Goal: Task Accomplishment & Management: Use online tool/utility

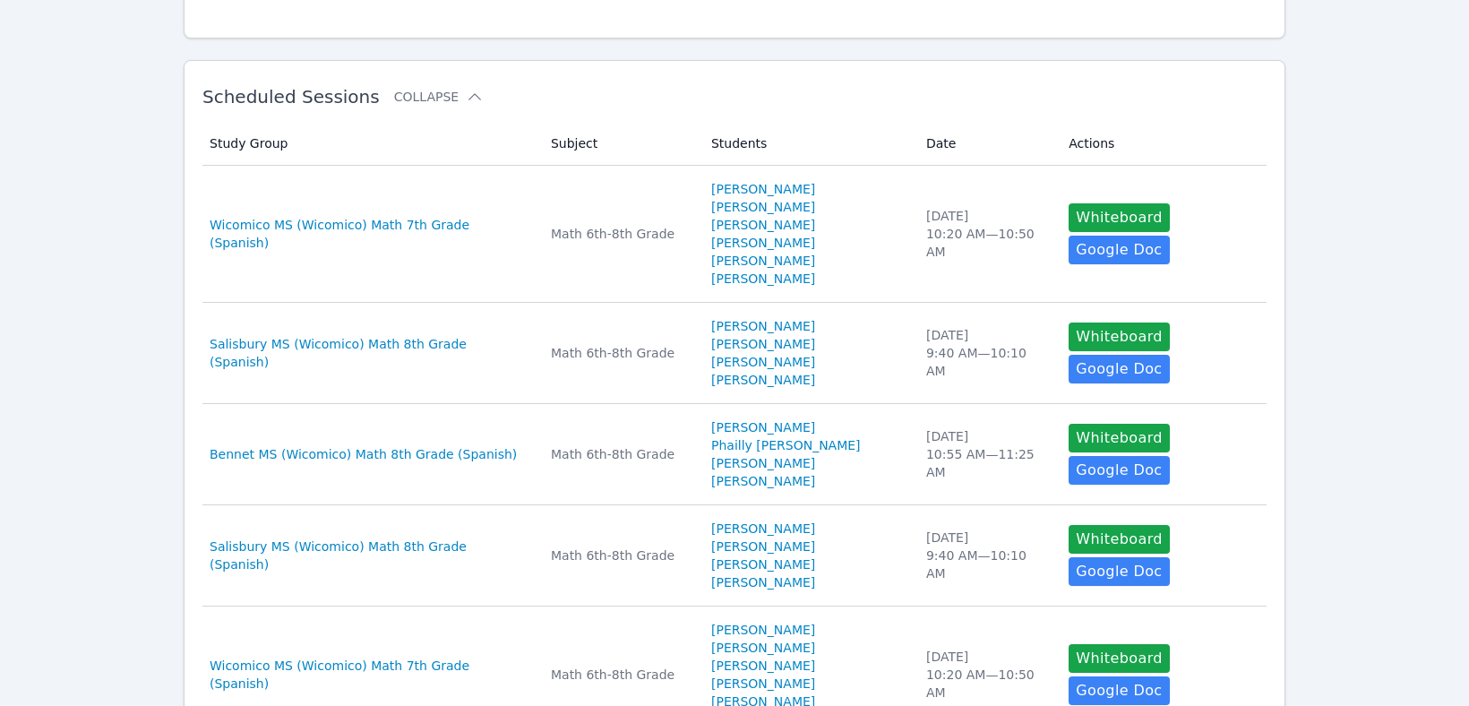
scroll to position [278, 0]
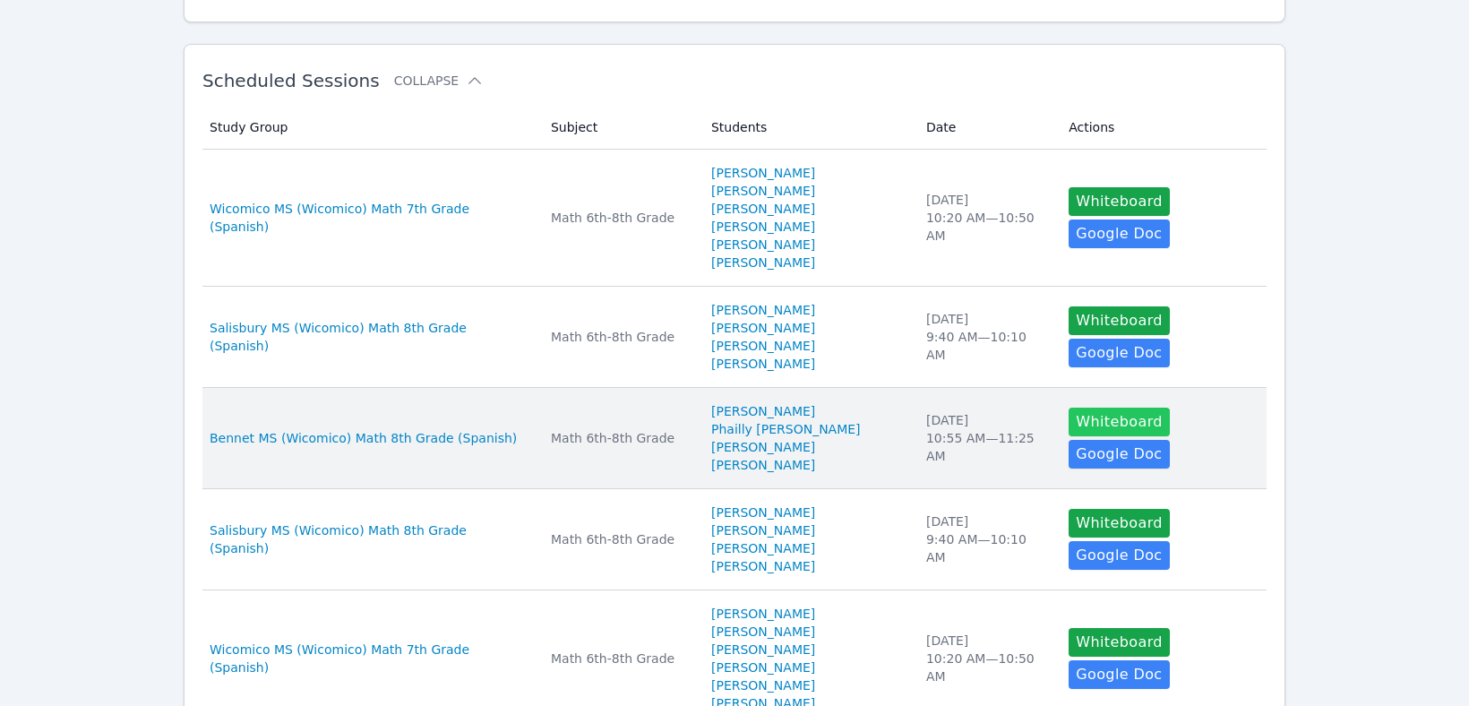
click at [1097, 408] on button "Whiteboard" at bounding box center [1119, 422] width 101 height 29
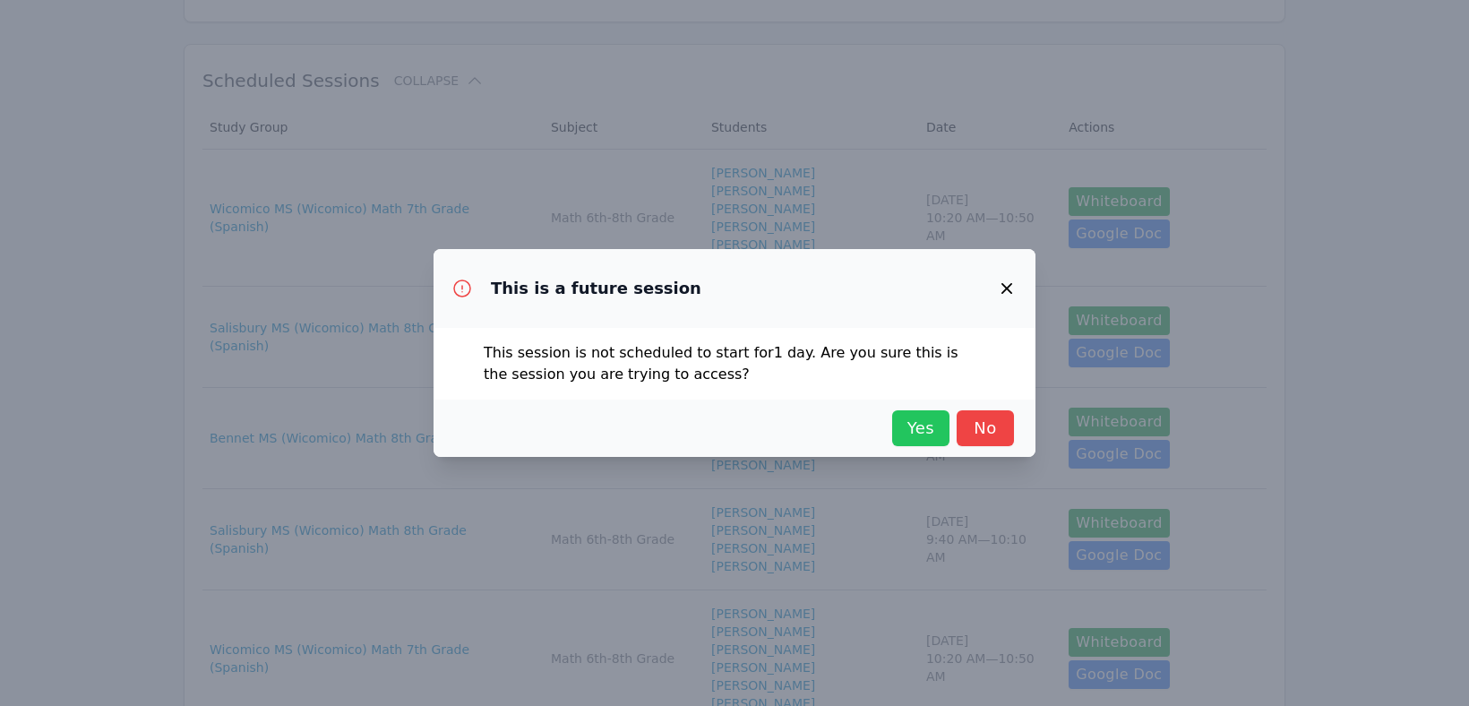
click at [921, 430] on span "Yes" at bounding box center [920, 428] width 39 height 25
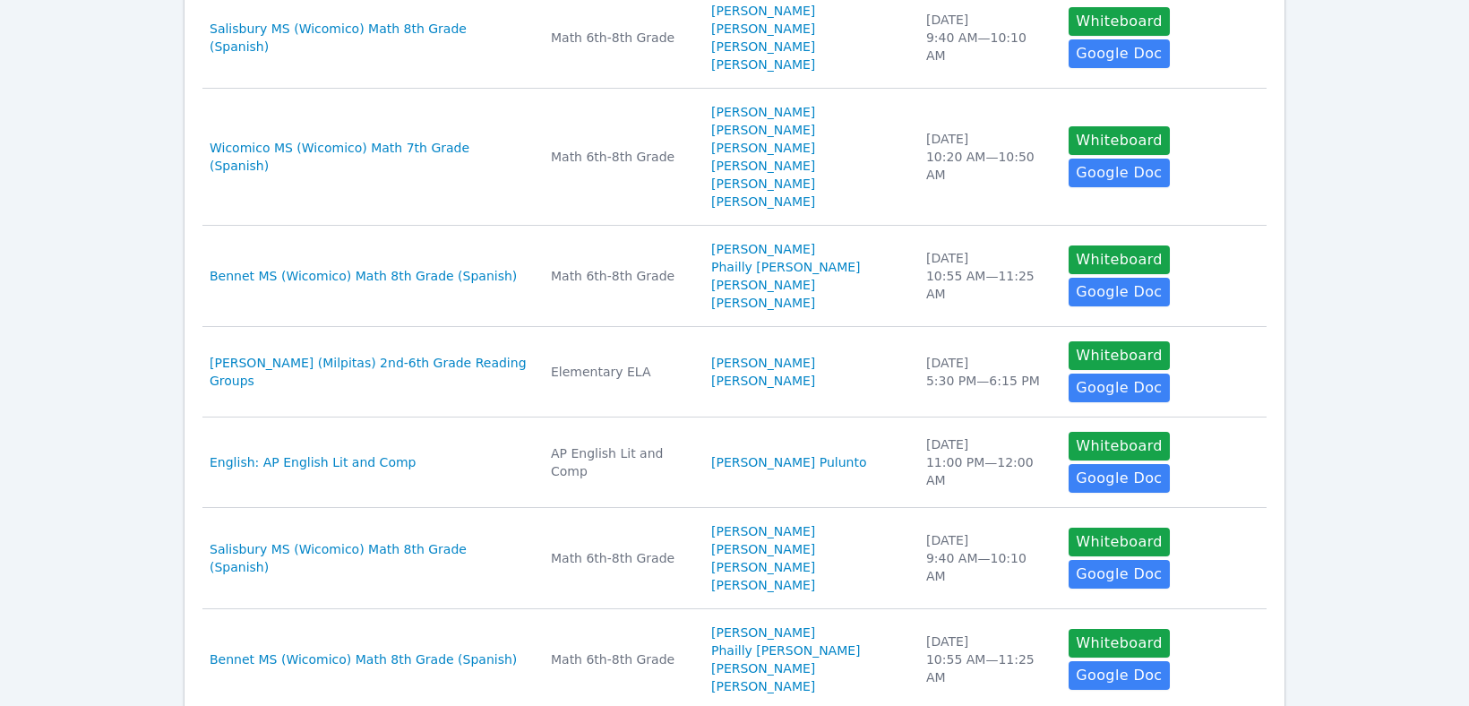
scroll to position [823, 0]
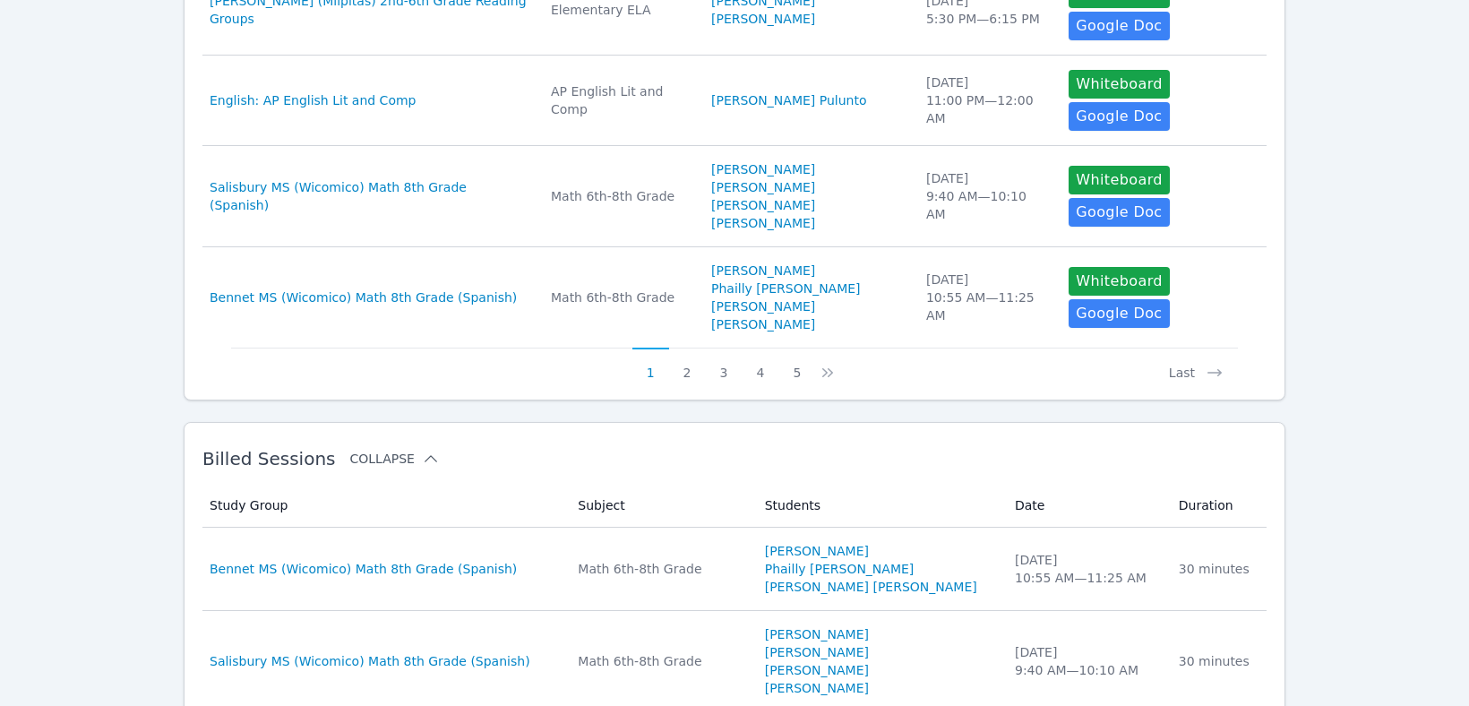
scroll to position [1181, 0]
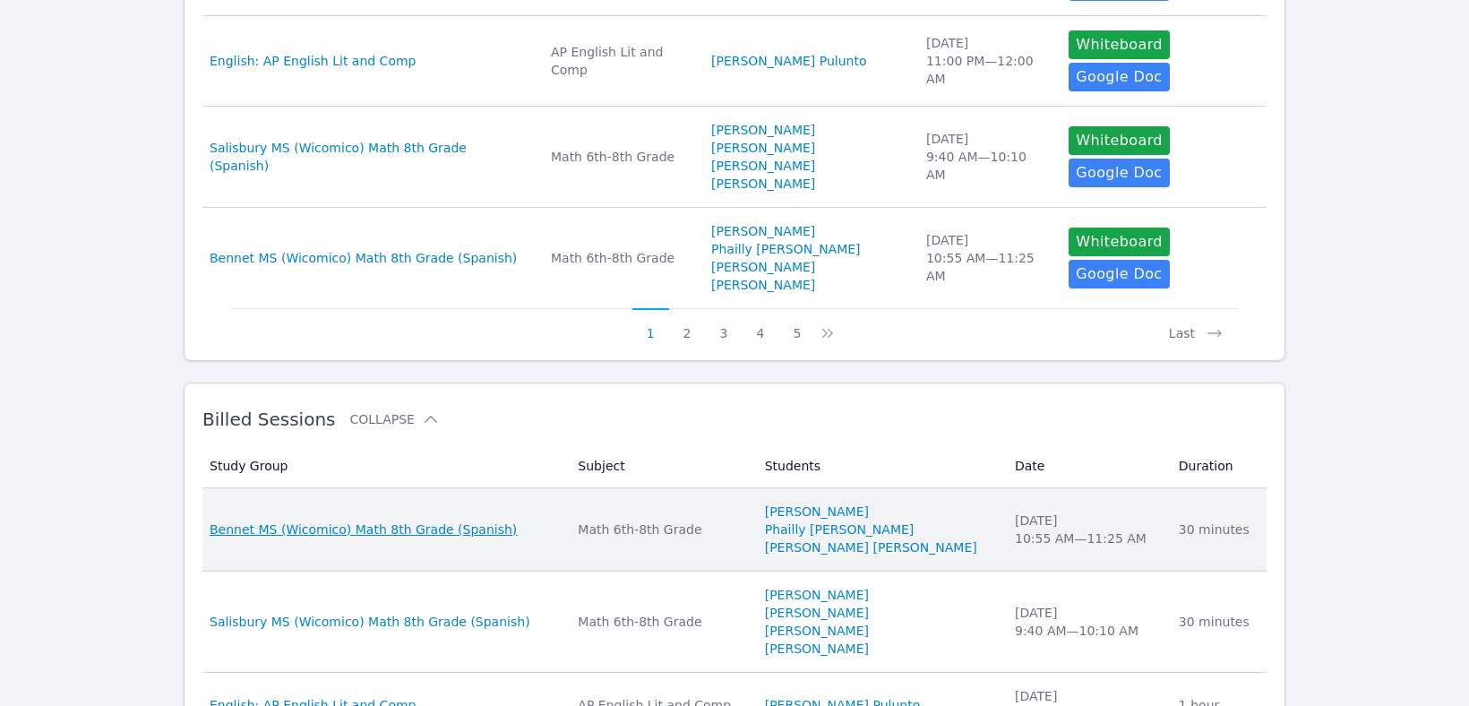
click at [452, 521] on span "Bennet MS (Wicomico) Math 8th Grade (Spanish)" at bounding box center [363, 530] width 307 height 18
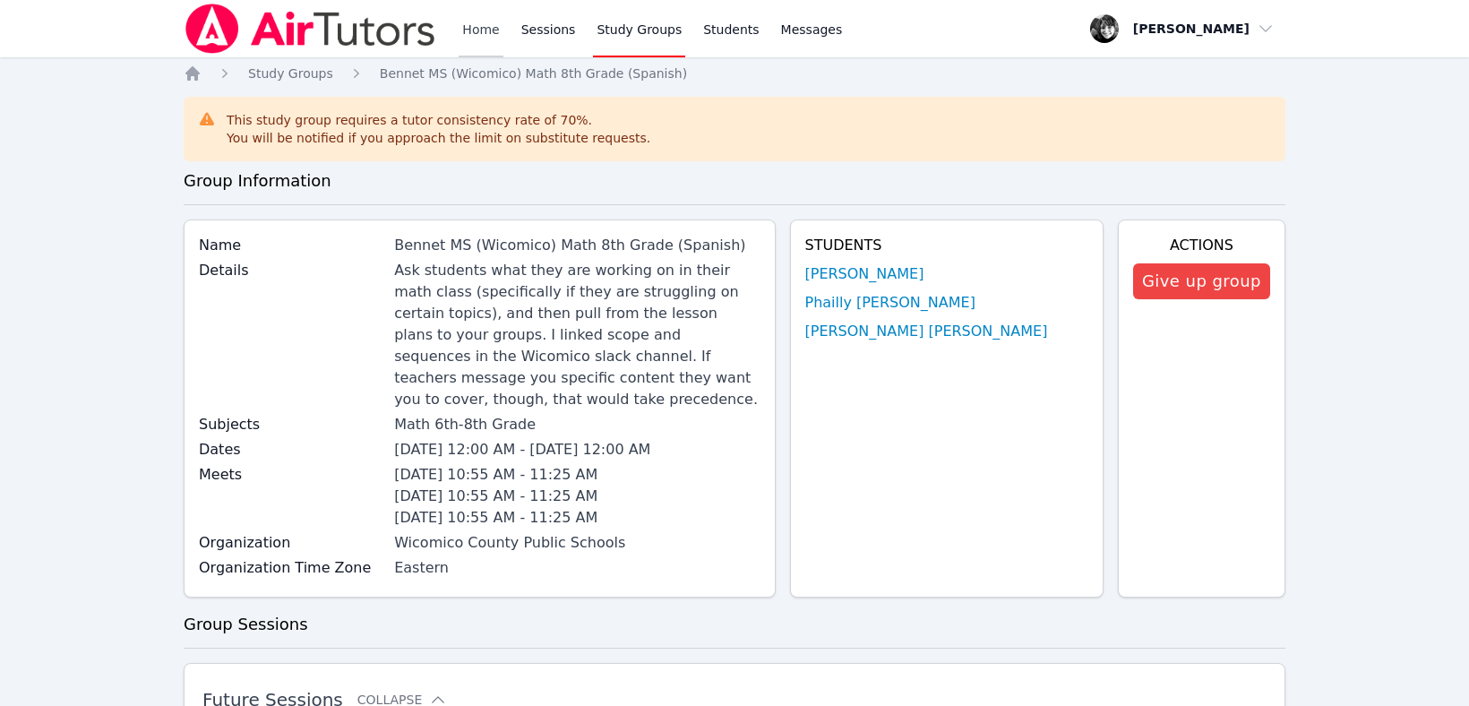
click at [477, 26] on link "Home" at bounding box center [481, 28] width 44 height 57
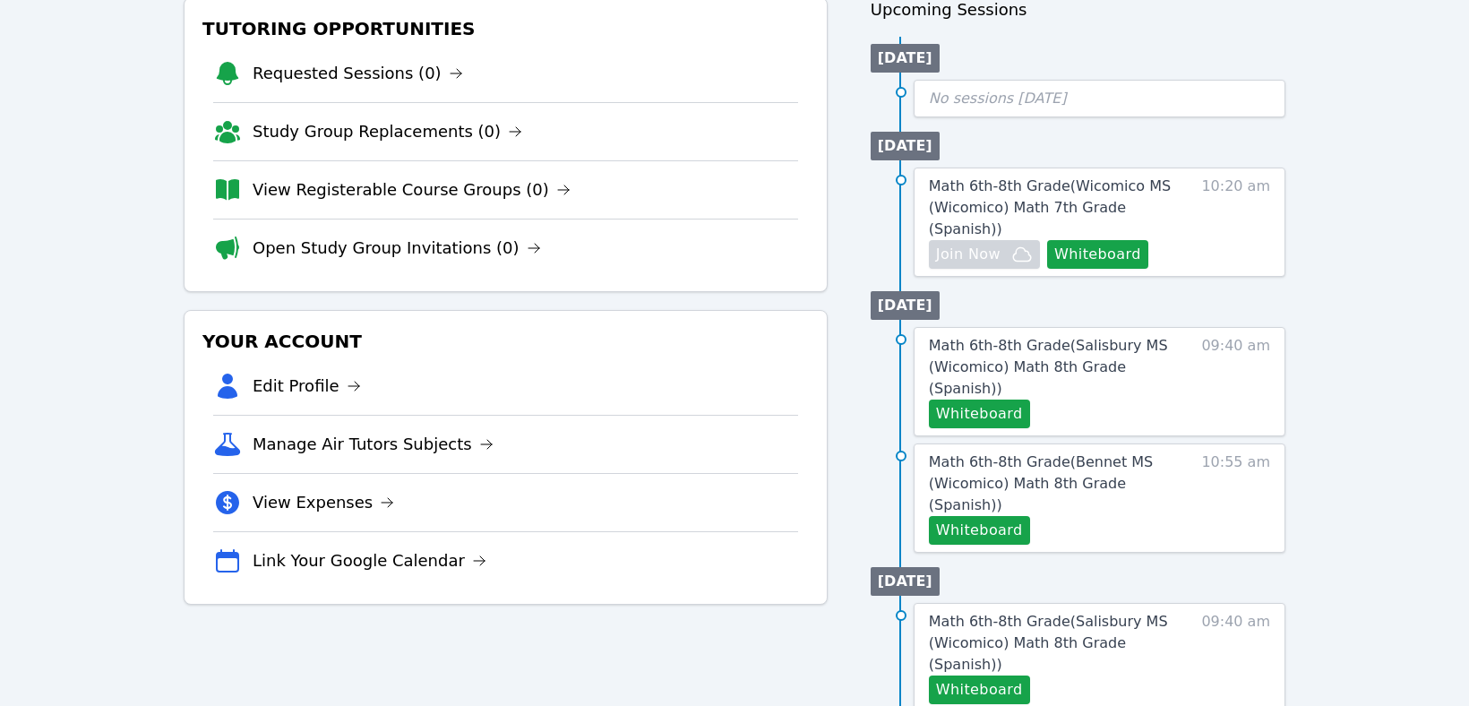
scroll to position [238, 0]
